Goal: Navigation & Orientation: Understand site structure

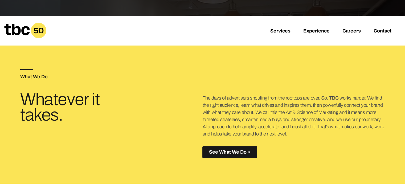
scroll to position [107, 0]
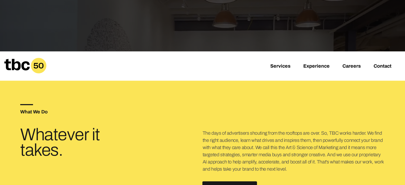
click at [382, 62] on div "Services Experience Careers Contact" at bounding box center [202, 65] width 405 height 29
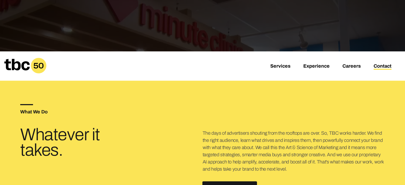
click at [381, 65] on link "Contact" at bounding box center [383, 66] width 18 height 6
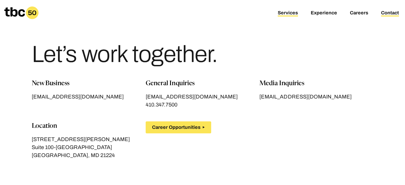
click at [287, 12] on link "Services" at bounding box center [288, 13] width 20 height 6
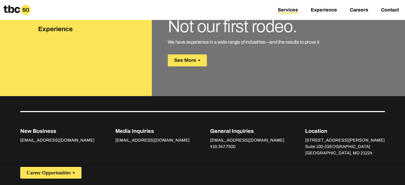
scroll to position [853, 0]
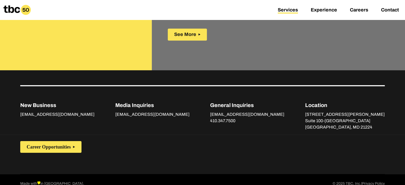
click at [373, 181] on link "Privacy Policy" at bounding box center [373, 184] width 23 height 6
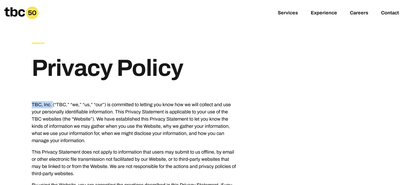
drag, startPoint x: 30, startPoint y: 104, endPoint x: 53, endPoint y: 105, distance: 23.7
copy p "TBC, Inc."
click at [296, 13] on link "Services" at bounding box center [288, 13] width 20 height 6
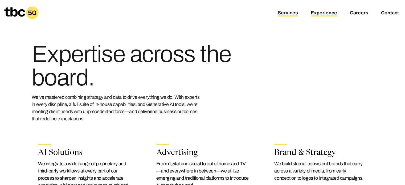
click at [323, 10] on link "Experience" at bounding box center [324, 13] width 26 height 6
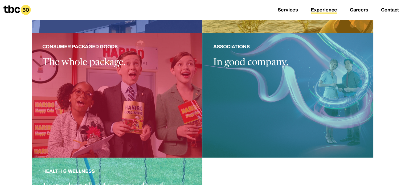
scroll to position [485, 0]
